Goal: Task Accomplishment & Management: Use online tool/utility

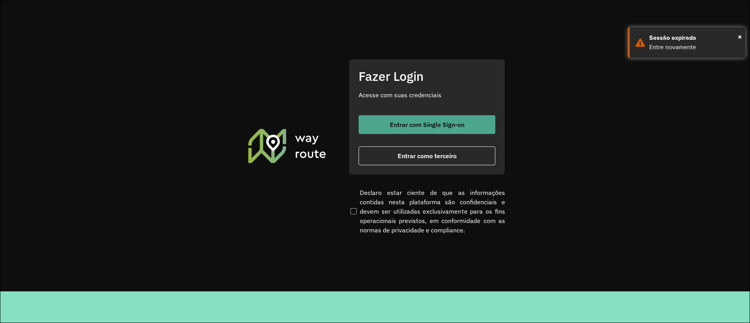
click at [369, 124] on button "Entrar com Single Sign-on" at bounding box center [426, 124] width 137 height 19
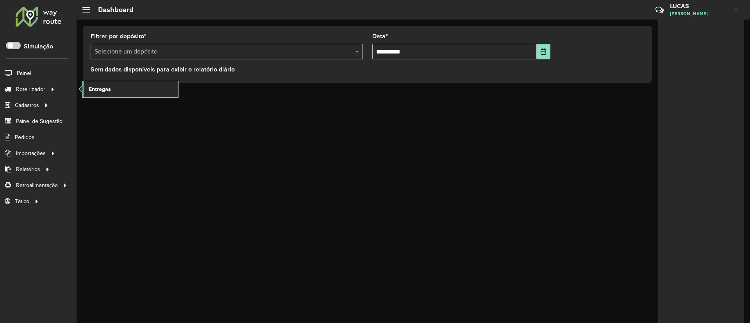
click at [96, 86] on span "Entregas" at bounding box center [100, 89] width 22 height 8
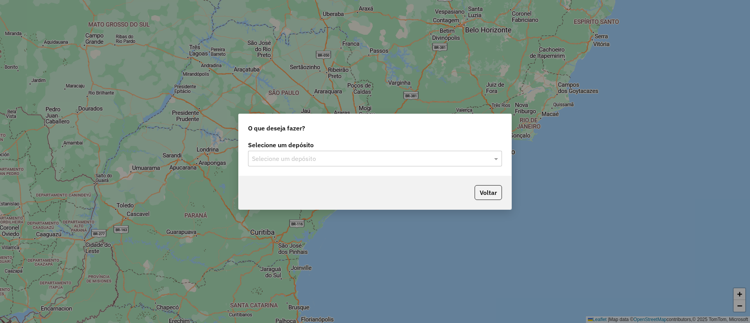
click at [277, 160] on input "text" at bounding box center [367, 158] width 230 height 9
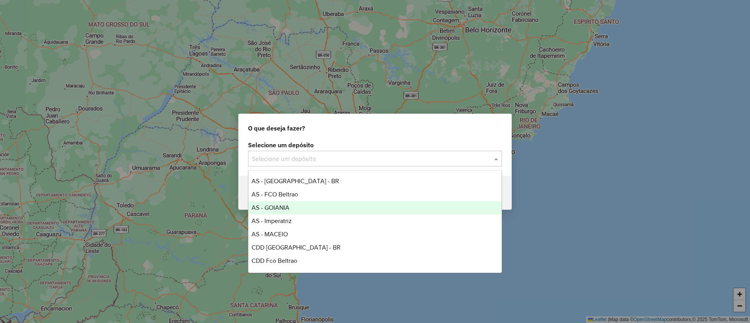
scroll to position [52, 0]
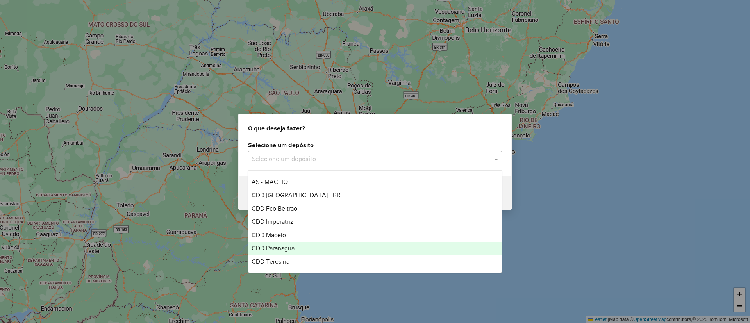
click at [284, 248] on span "CDD Paranagua" at bounding box center [272, 248] width 43 height 7
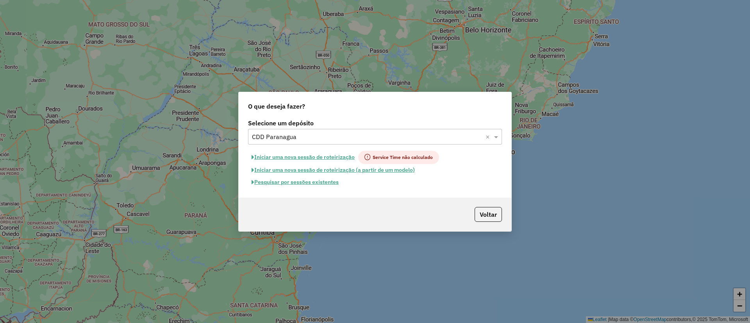
click at [282, 153] on button "Iniciar uma nova sessão de roteirização" at bounding box center [303, 157] width 110 height 13
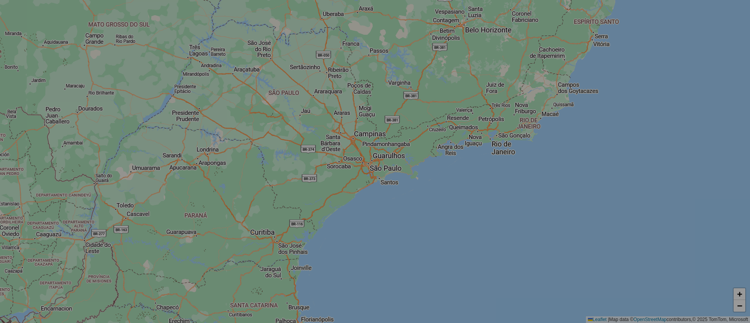
select select "*"
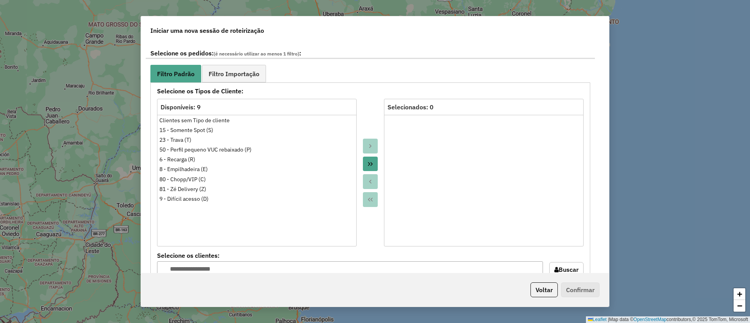
scroll to position [809, 0]
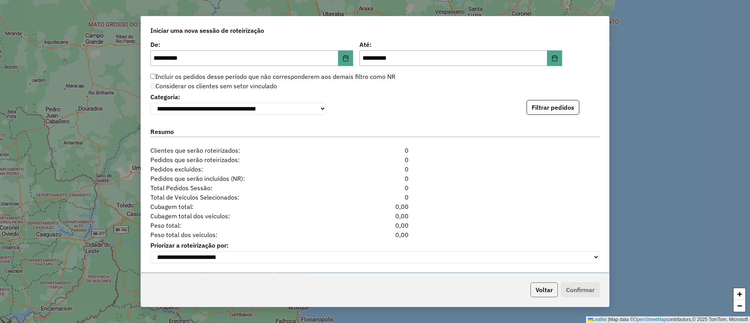
click at [543, 286] on button "Voltar" at bounding box center [543, 289] width 27 height 15
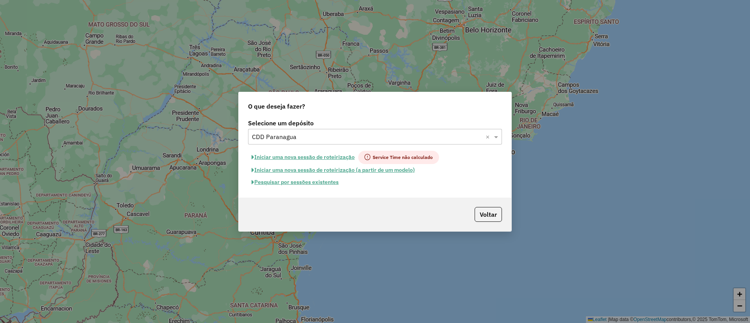
click at [303, 96] on div "O que deseja fazer?" at bounding box center [375, 104] width 272 height 25
